Goal: Find specific page/section: Find specific page/section

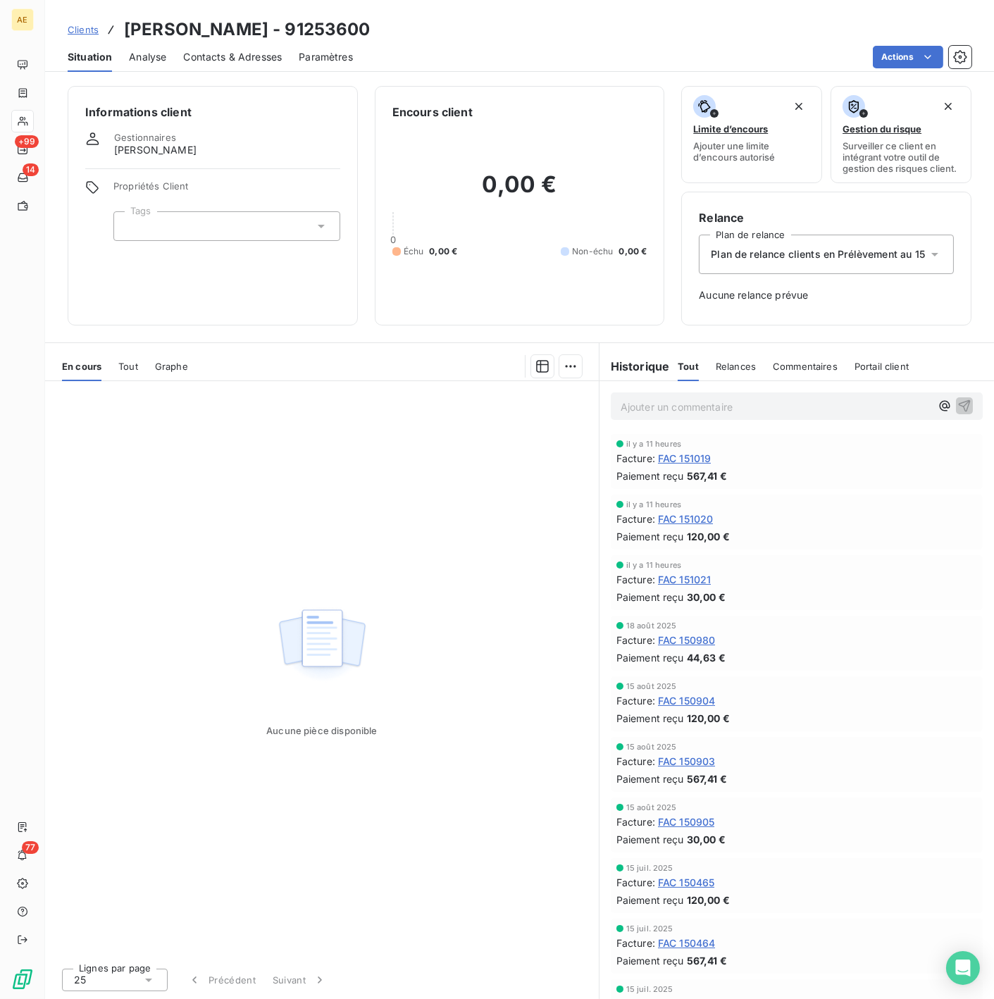
click at [693, 458] on span "FAC 151019" at bounding box center [685, 458] width 54 height 15
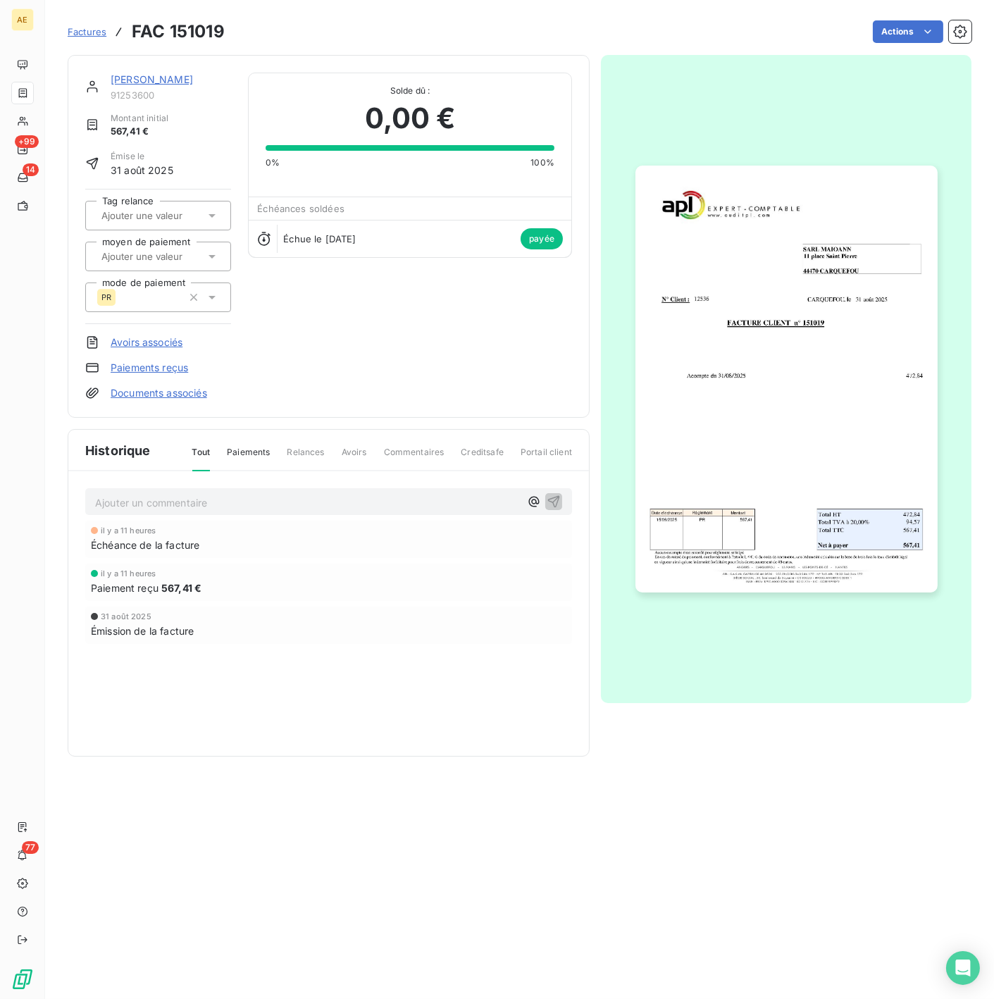
click at [693, 458] on img "button" at bounding box center [786, 378] width 302 height 427
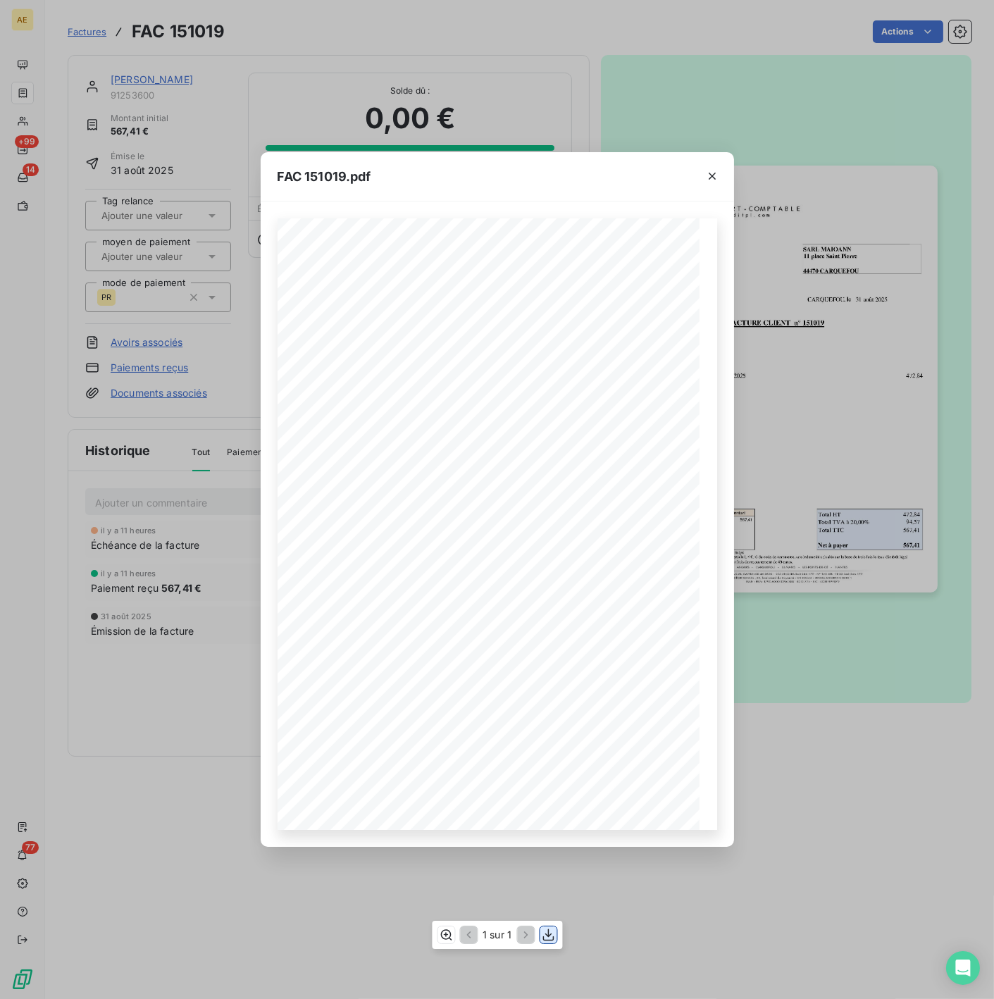
click at [551, 935] on icon "button" at bounding box center [548, 934] width 14 height 14
click at [575, 169] on div "FAC 151019.pdf" at bounding box center [497, 176] width 473 height 49
click at [123, 79] on div "FAC 151019.pdf FACTURE CLIENT n° 151019 SARL MAIOANN [STREET_ADDRESS] [DATE] N°…" at bounding box center [497, 499] width 994 height 999
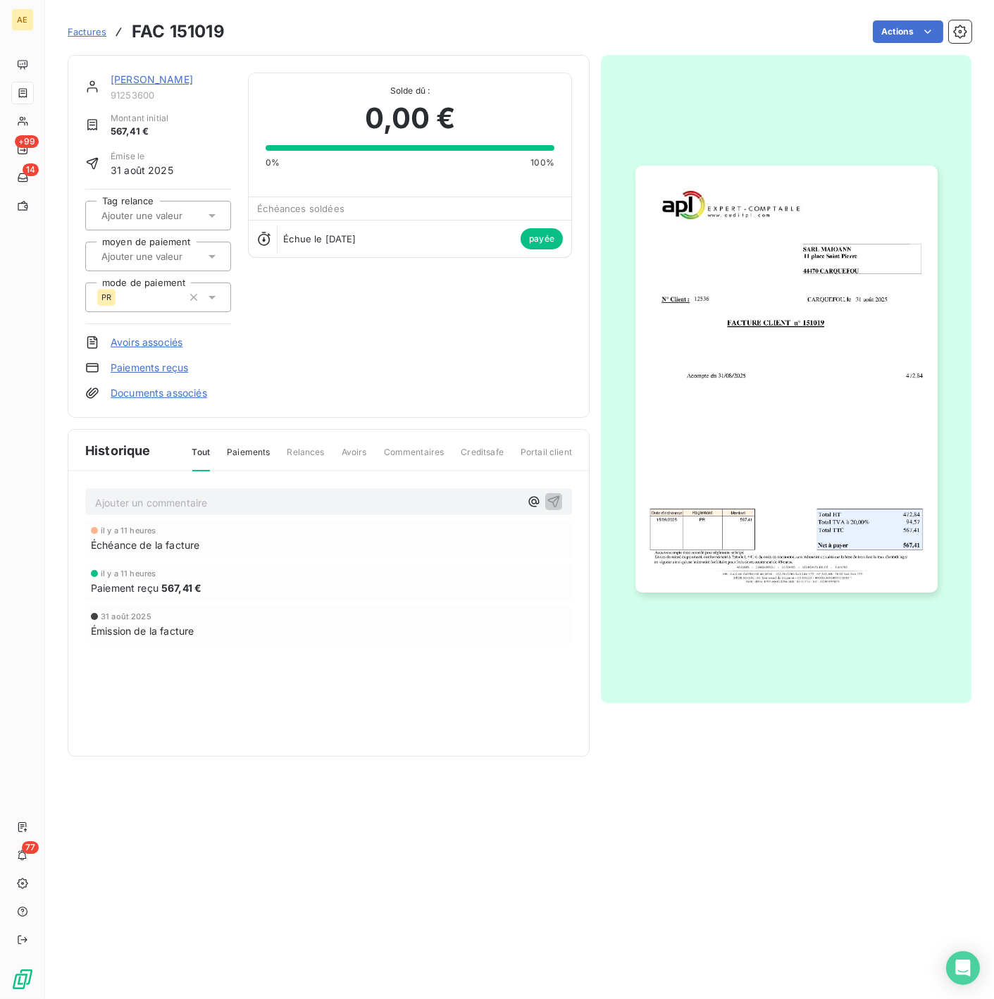
click at [127, 79] on link "[PERSON_NAME]" at bounding box center [152, 79] width 82 height 12
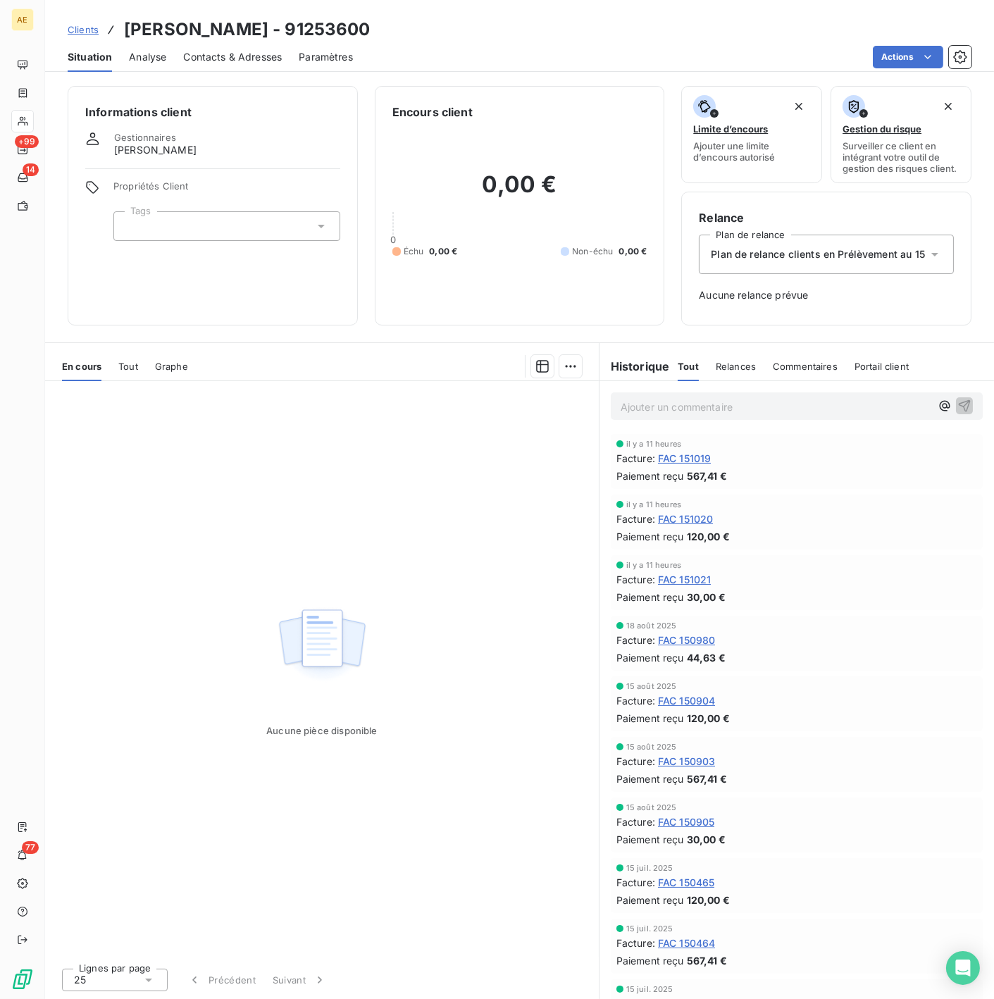
click at [674, 518] on span "FAC 151020" at bounding box center [686, 518] width 56 height 15
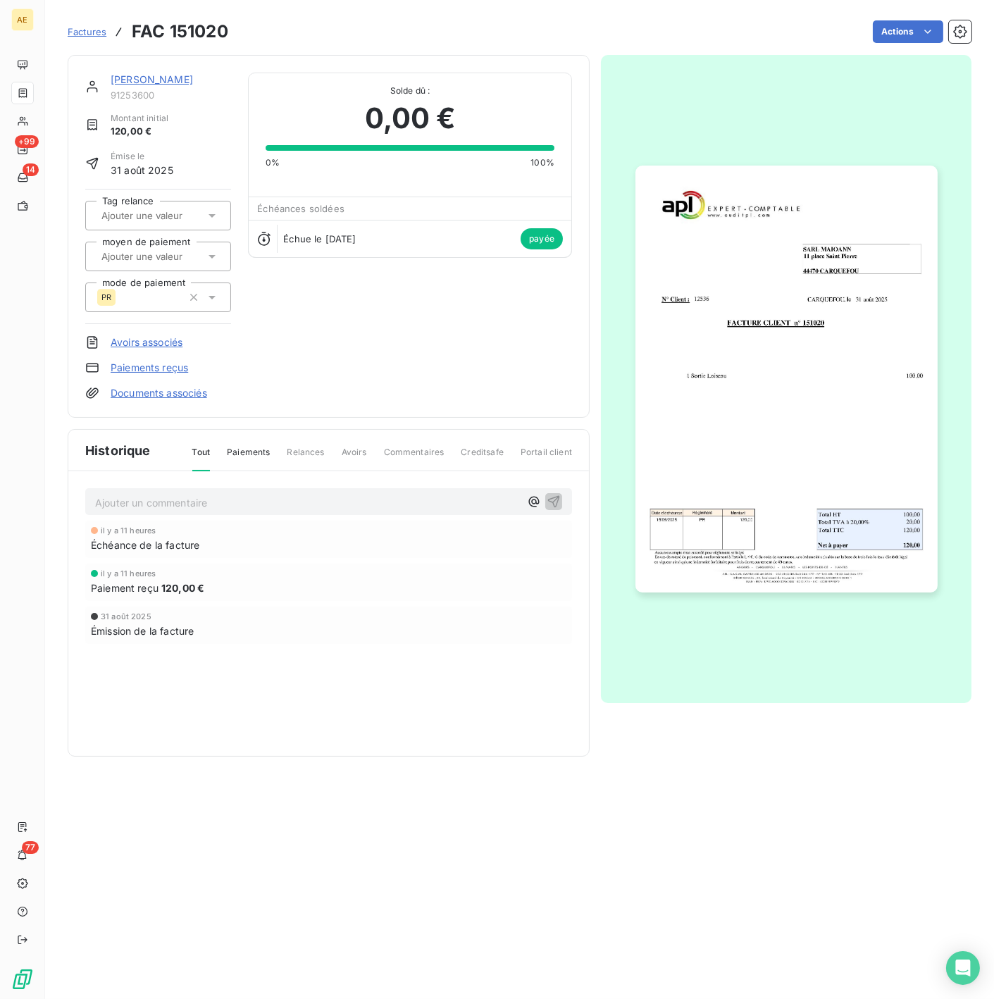
click at [806, 373] on img "button" at bounding box center [786, 378] width 302 height 427
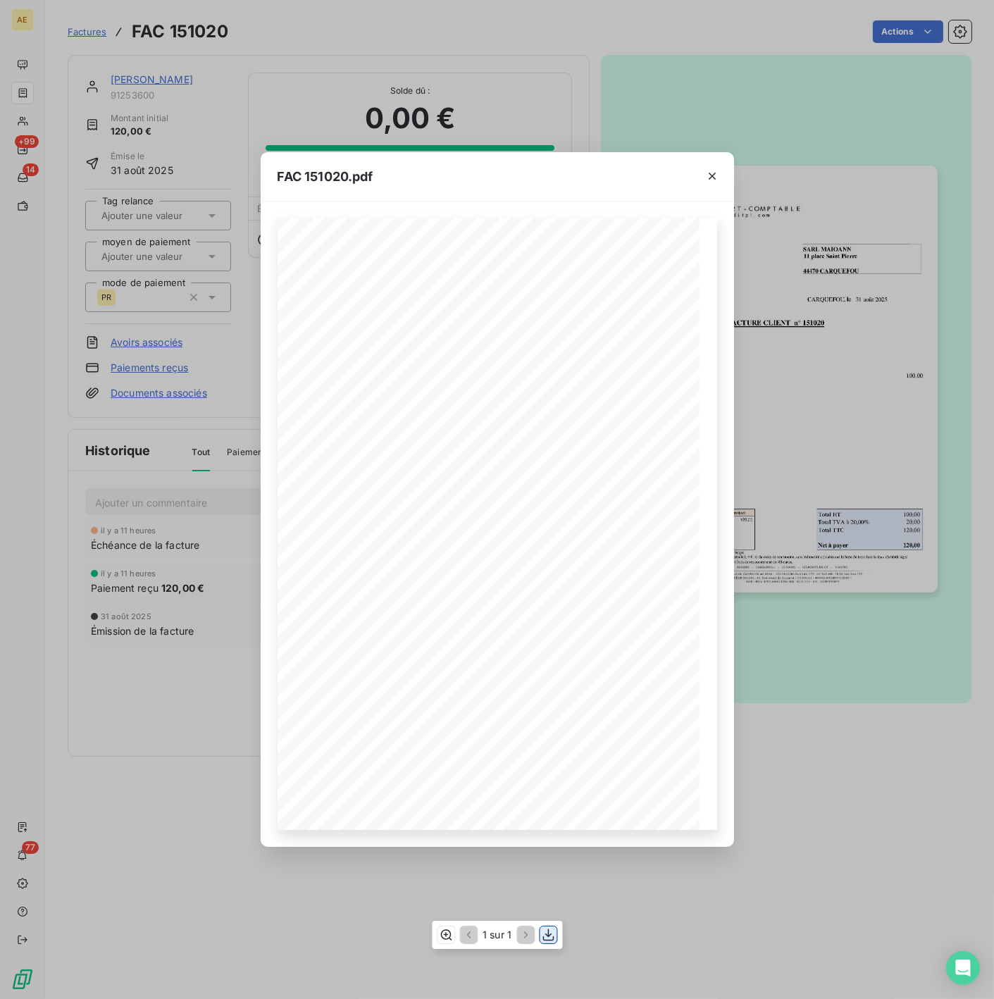
click at [550, 939] on icon "button" at bounding box center [547, 935] width 11 height 12
click at [139, 82] on div "FAC 151020.pdf FACTURE CLIENT n° 151020 SARL MAIOANN [STREET_ADDRESS] [DATE] N°…" at bounding box center [497, 499] width 994 height 999
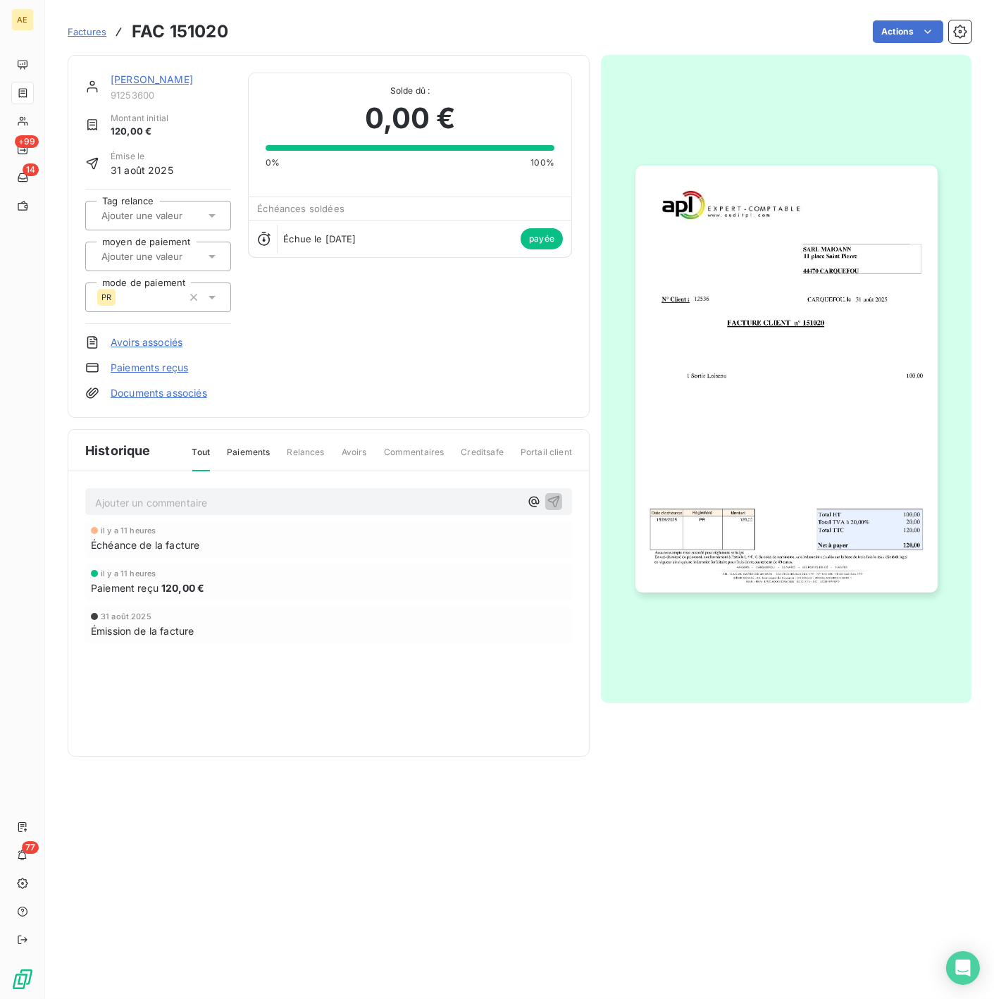
click at [139, 82] on link "[PERSON_NAME]" at bounding box center [152, 79] width 82 height 12
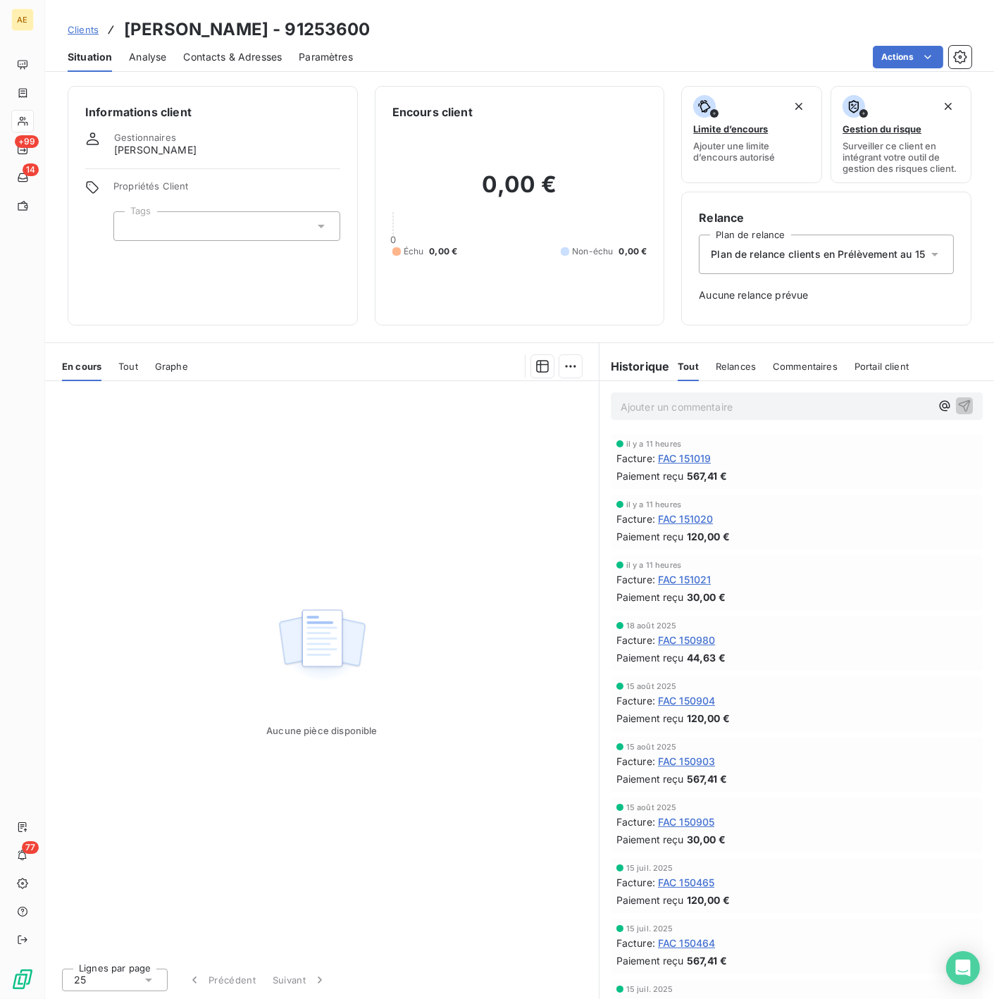
click at [684, 573] on span "FAC 151021" at bounding box center [685, 579] width 54 height 15
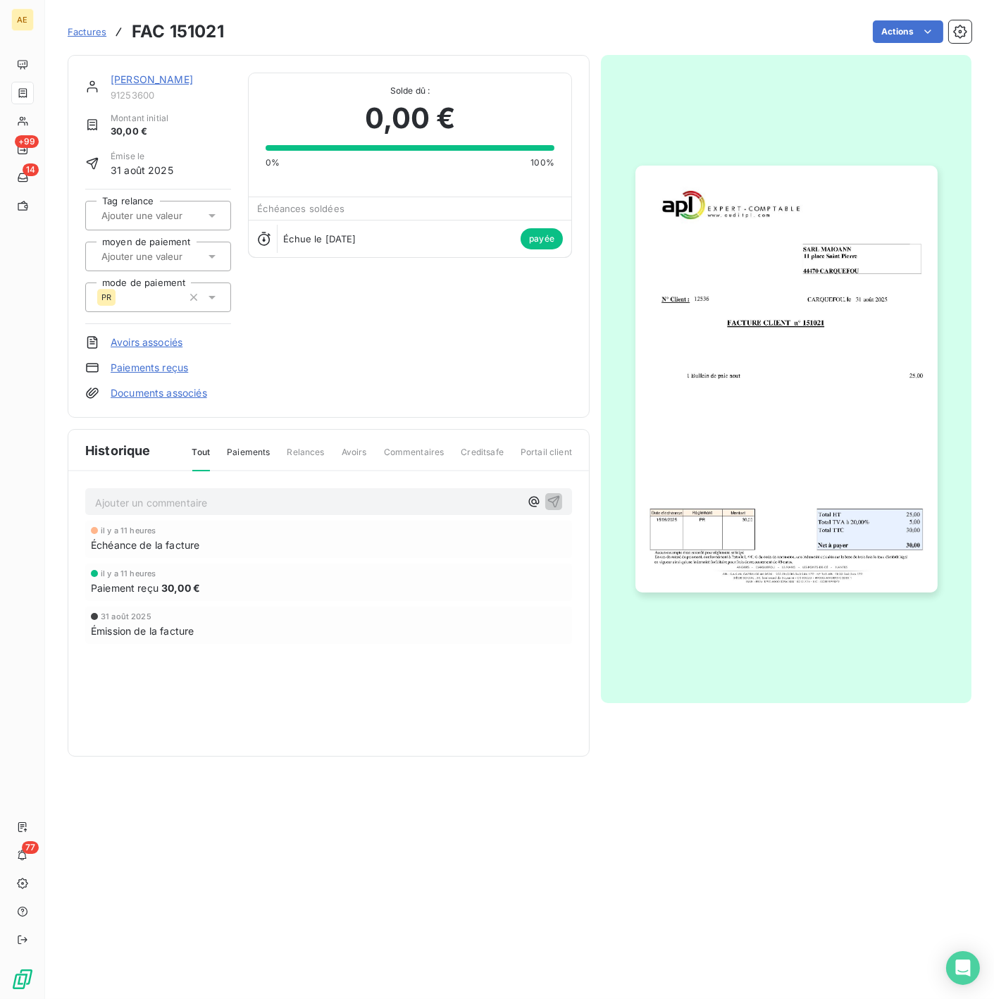
click at [710, 432] on img "button" at bounding box center [786, 378] width 302 height 427
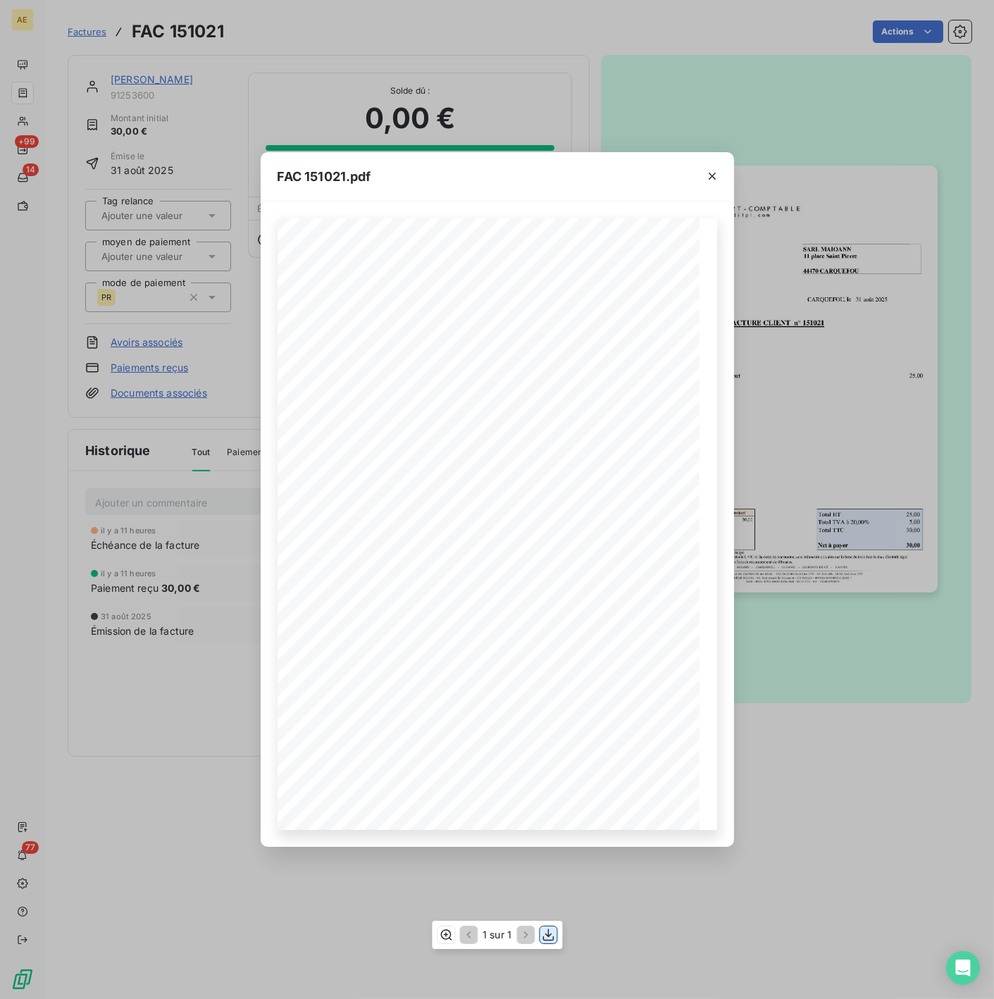
click at [551, 931] on icon "button" at bounding box center [548, 934] width 14 height 14
click at [145, 80] on div "FAC 151021.pdf FACTURE CLIENT n° 151021 SARL MAIOANN [STREET_ADDRESS] [DATE] N°…" at bounding box center [497, 499] width 994 height 999
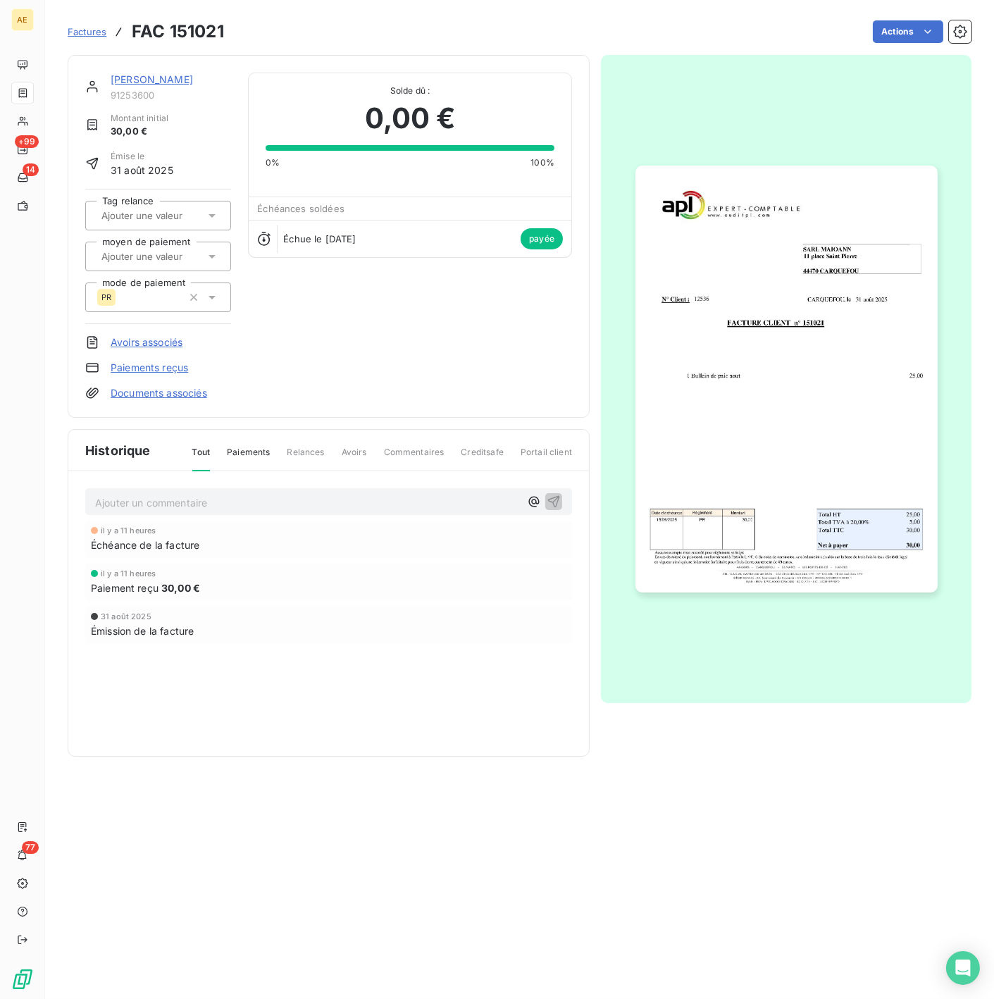
click at [145, 80] on link "[PERSON_NAME]" at bounding box center [152, 79] width 82 height 12
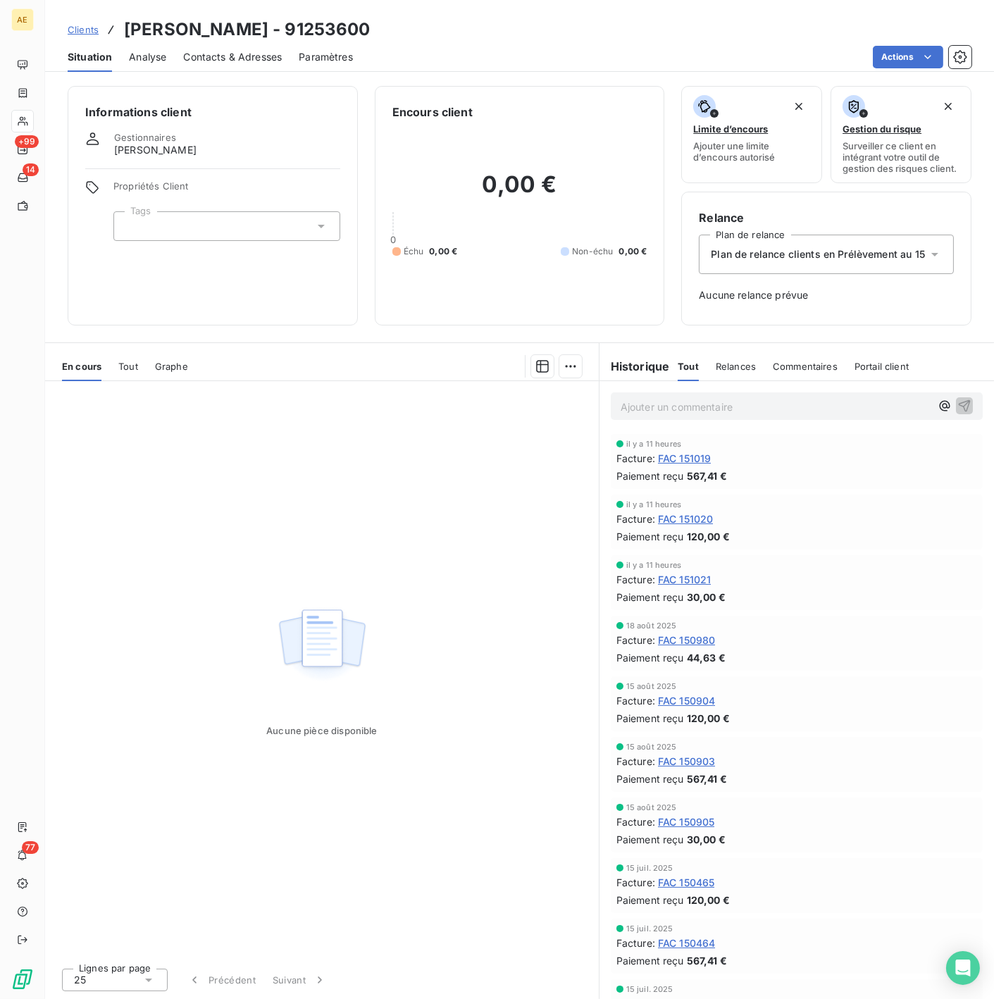
click at [84, 25] on span "Clients" at bounding box center [83, 29] width 31 height 11
